Goal: Information Seeking & Learning: Learn about a topic

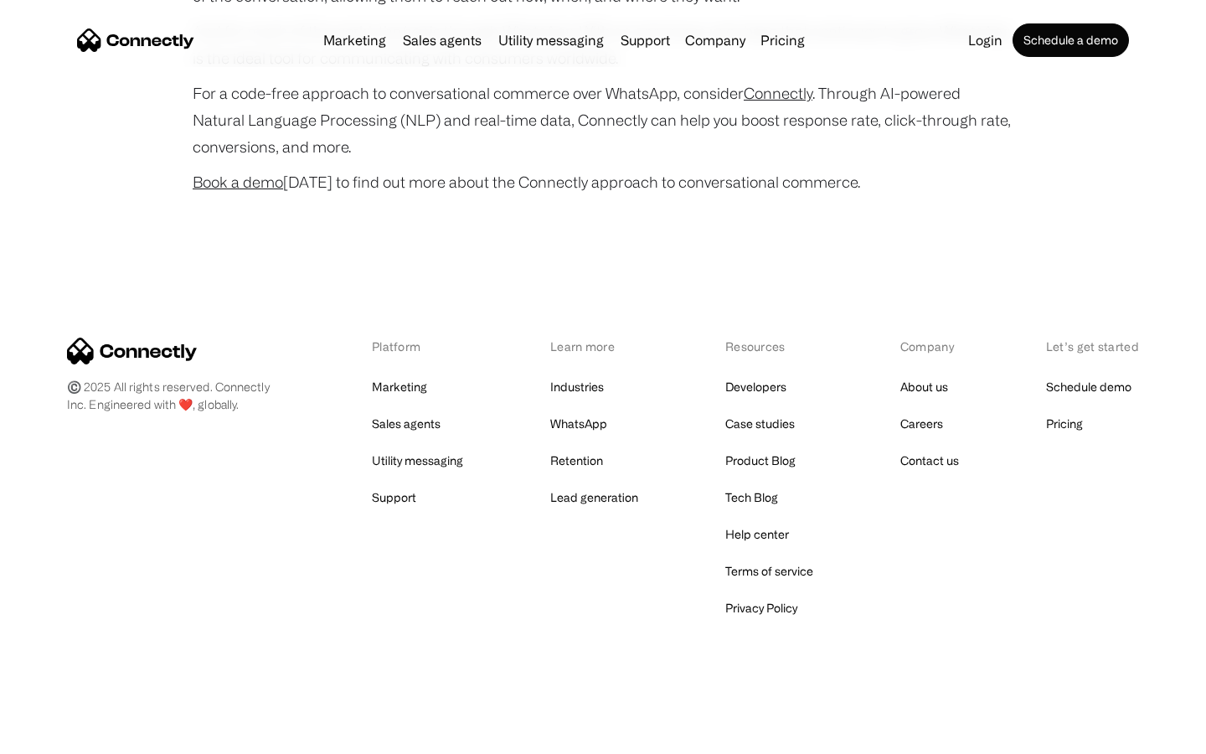
scroll to position [6619, 0]
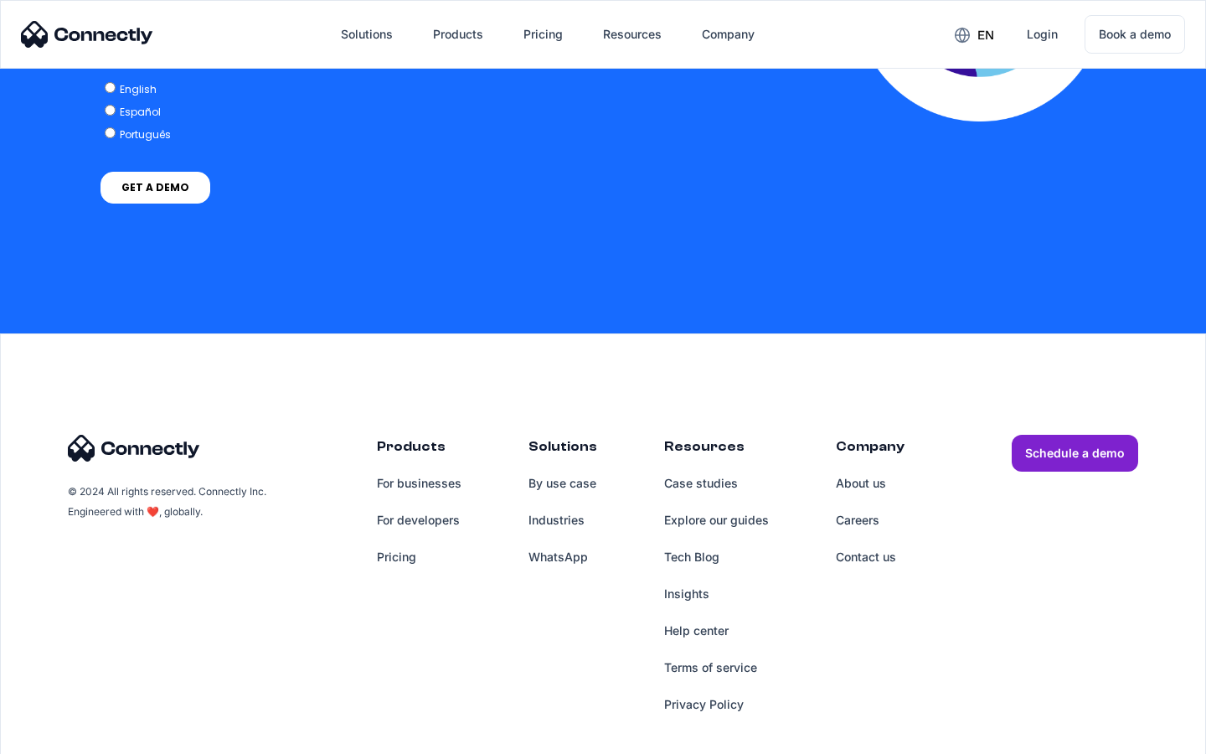
scroll to position [3310, 0]
